Goal: Task Accomplishment & Management: Manage account settings

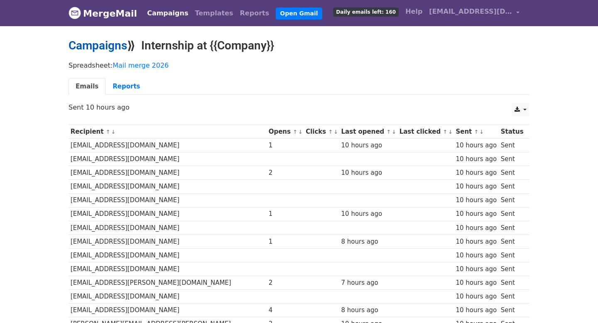
click at [111, 44] on link "Campaigns" at bounding box center [98, 46] width 59 height 14
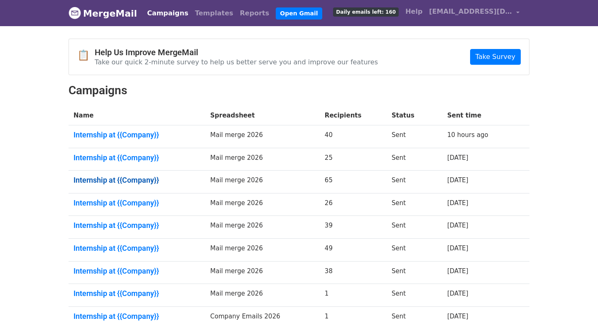
click at [124, 175] on td "Internship at {{Company}}" at bounding box center [137, 182] width 137 height 23
click at [126, 180] on link "Internship at {{Company}}" at bounding box center [137, 180] width 127 height 9
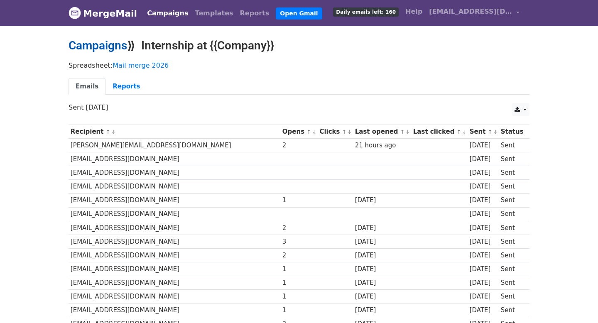
click at [108, 49] on link "Campaigns" at bounding box center [98, 46] width 59 height 14
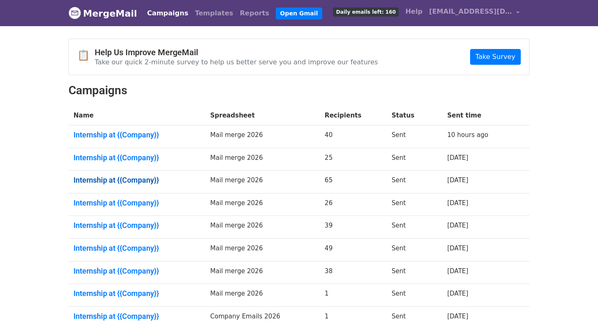
scroll to position [102, 0]
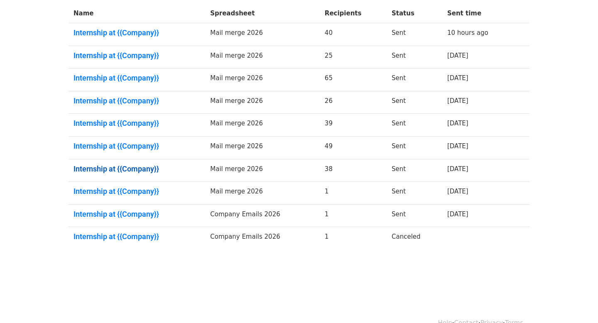
click at [116, 169] on link "Internship at {{Company}}" at bounding box center [137, 169] width 127 height 9
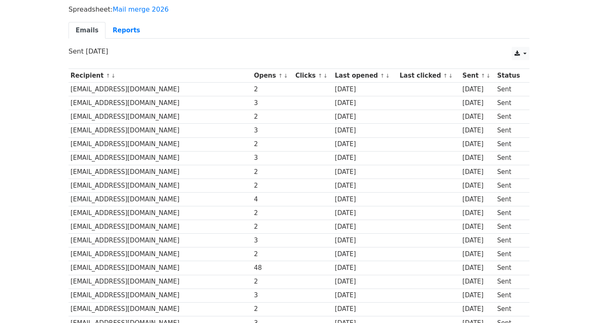
scroll to position [66, 0]
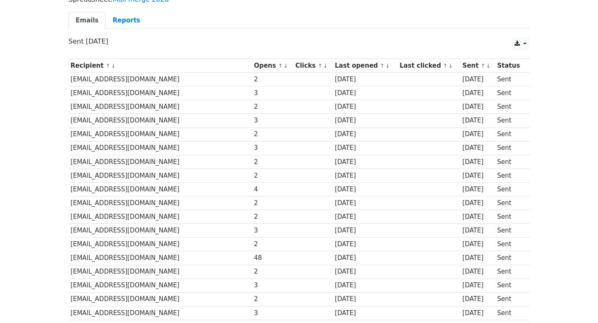
click at [87, 266] on td "spanicker@confluent.io" at bounding box center [161, 272] width 184 height 14
